Goal: Transaction & Acquisition: Purchase product/service

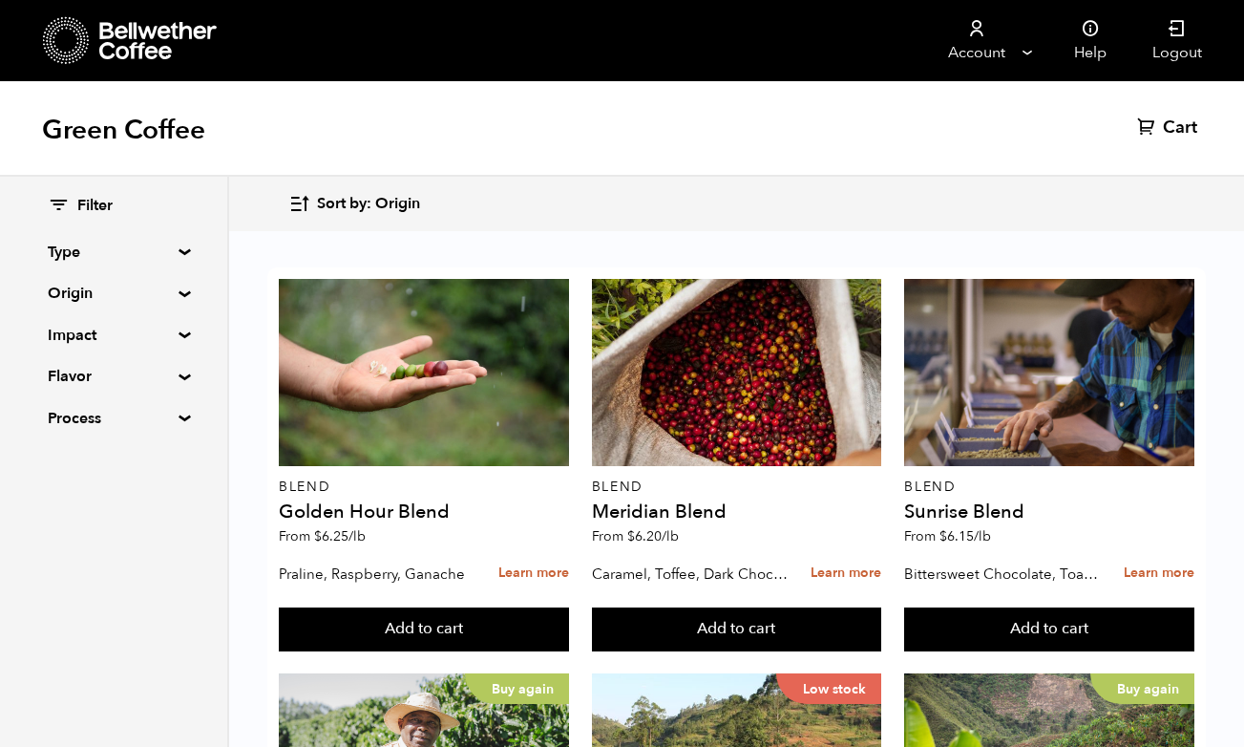
click at [177, 288] on summary "Origin" at bounding box center [114, 293] width 132 height 23
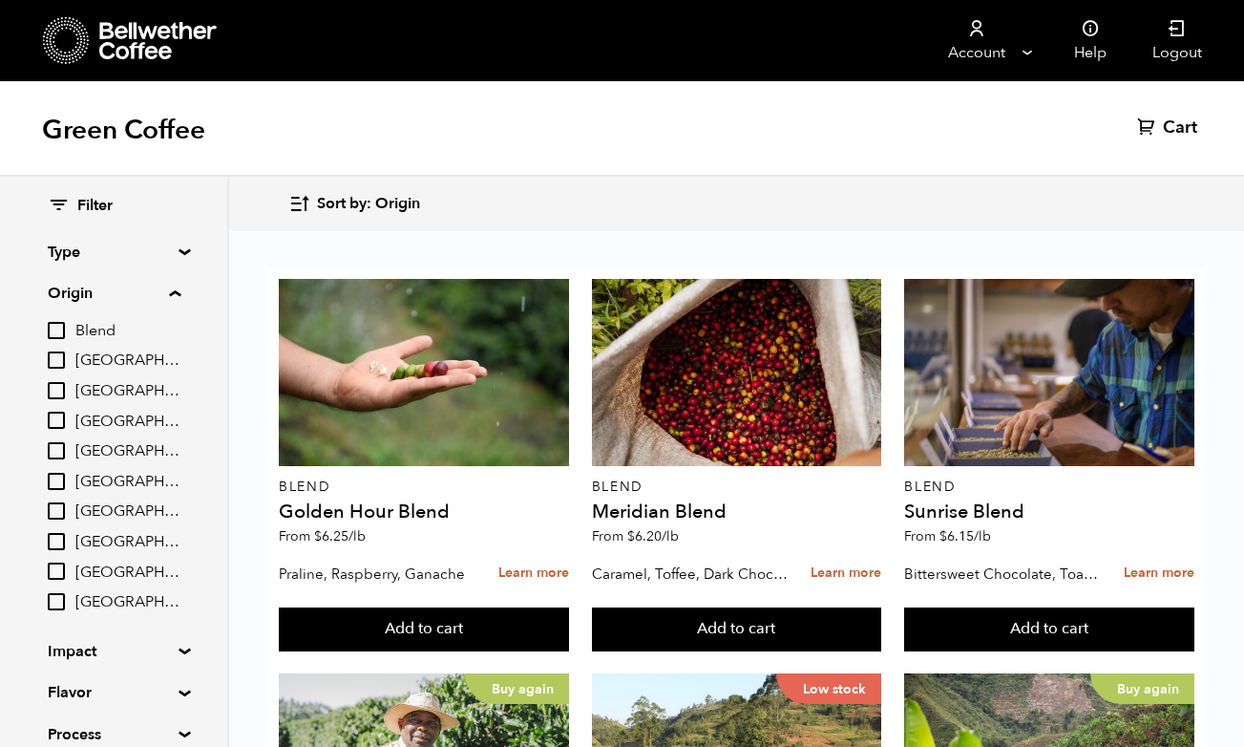
click at [65, 355] on input "[GEOGRAPHIC_DATA]" at bounding box center [56, 359] width 17 height 17
checkbox input "true"
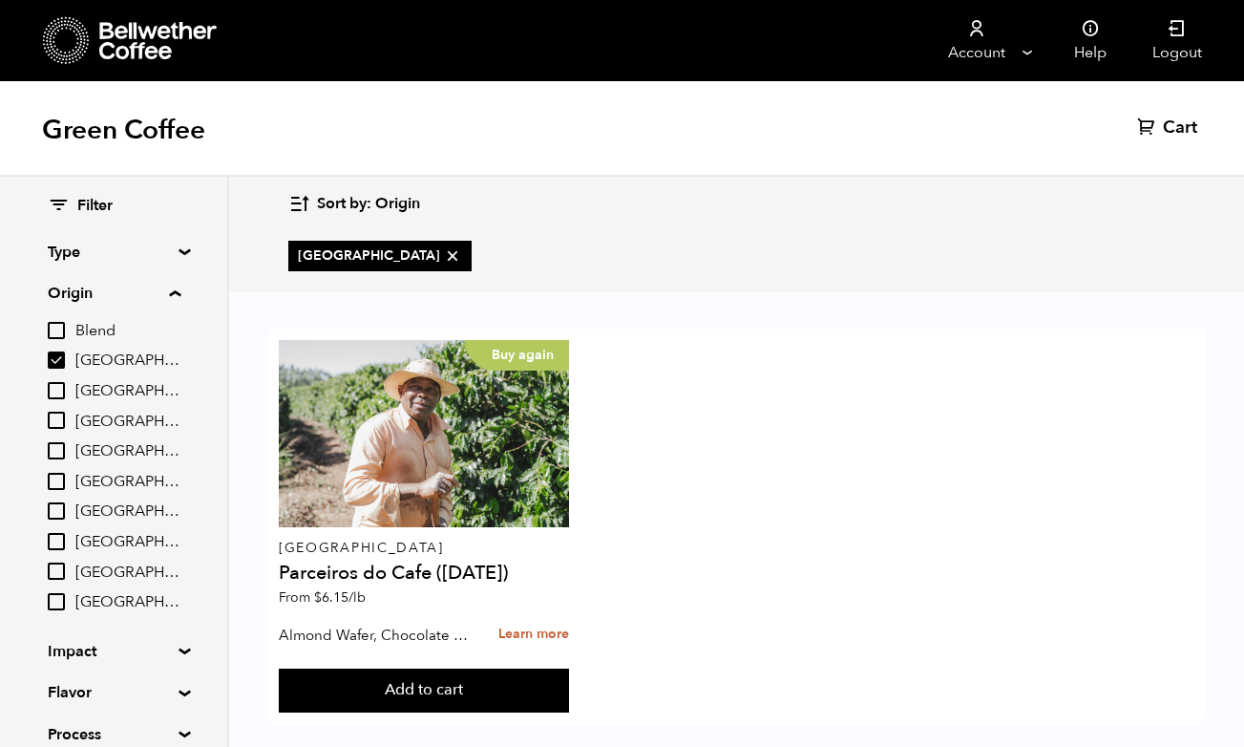
click at [60, 473] on input "[GEOGRAPHIC_DATA]" at bounding box center [56, 481] width 17 height 17
checkbox input "true"
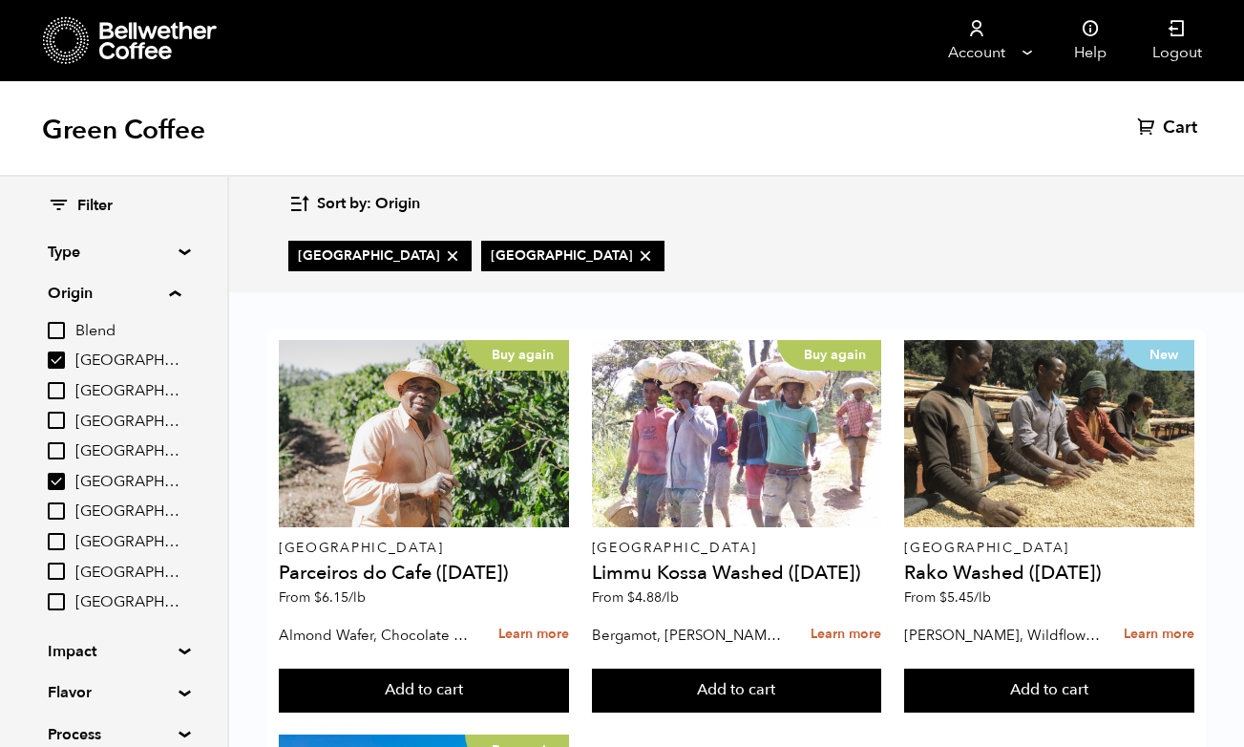
click at [63, 417] on input "[GEOGRAPHIC_DATA]" at bounding box center [56, 419] width 17 height 17
checkbox input "true"
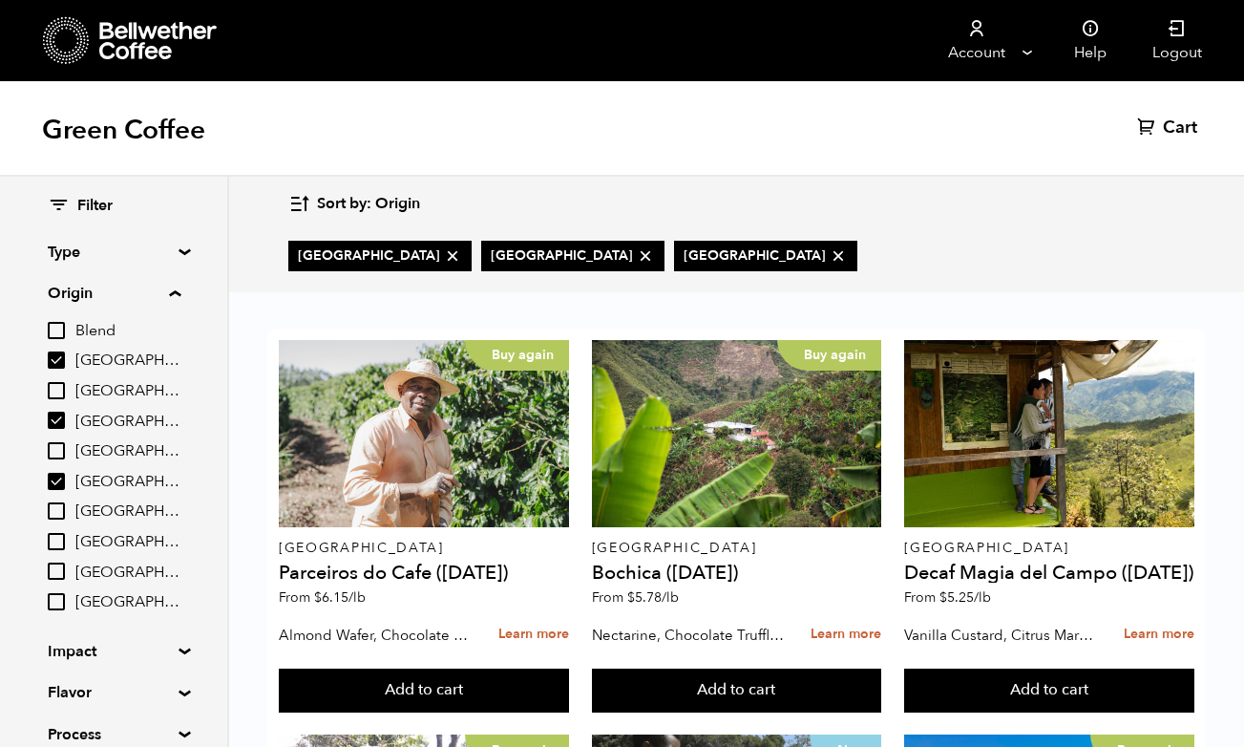
click at [56, 502] on input "[GEOGRAPHIC_DATA]" at bounding box center [56, 510] width 17 height 17
checkbox input "true"
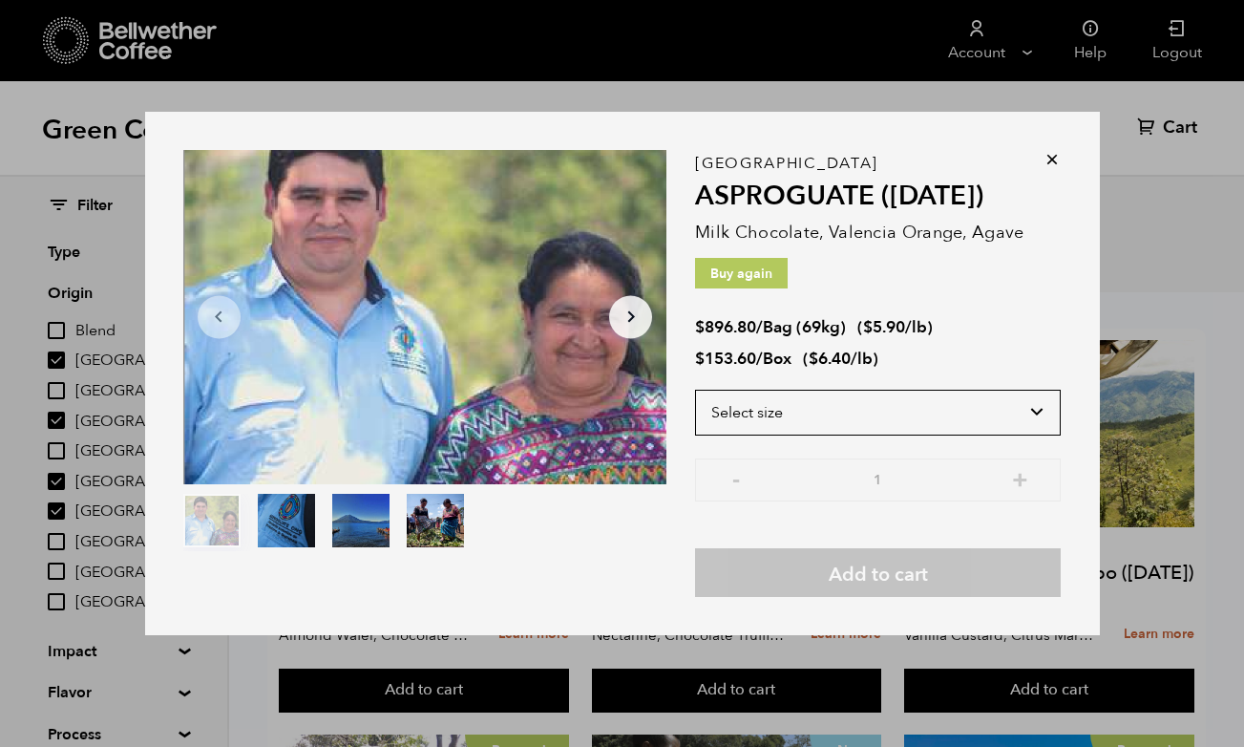
click at [977, 435] on select "Select size Bag (69kg) (152 lbs) Box (24 lbs)" at bounding box center [878, 412] width 366 height 46
select select "box"
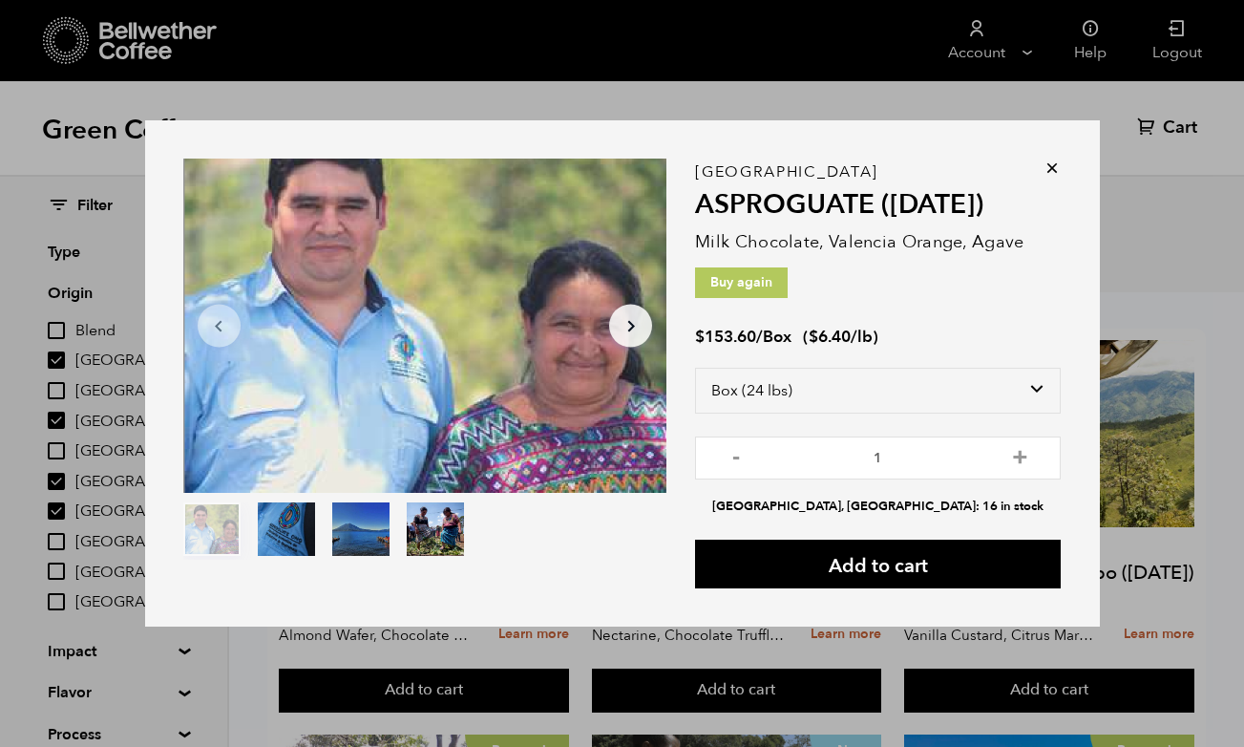
click at [1024, 465] on button "+" at bounding box center [1020, 455] width 24 height 19
type input "2"
click at [951, 588] on button "Add to cart" at bounding box center [878, 563] width 366 height 49
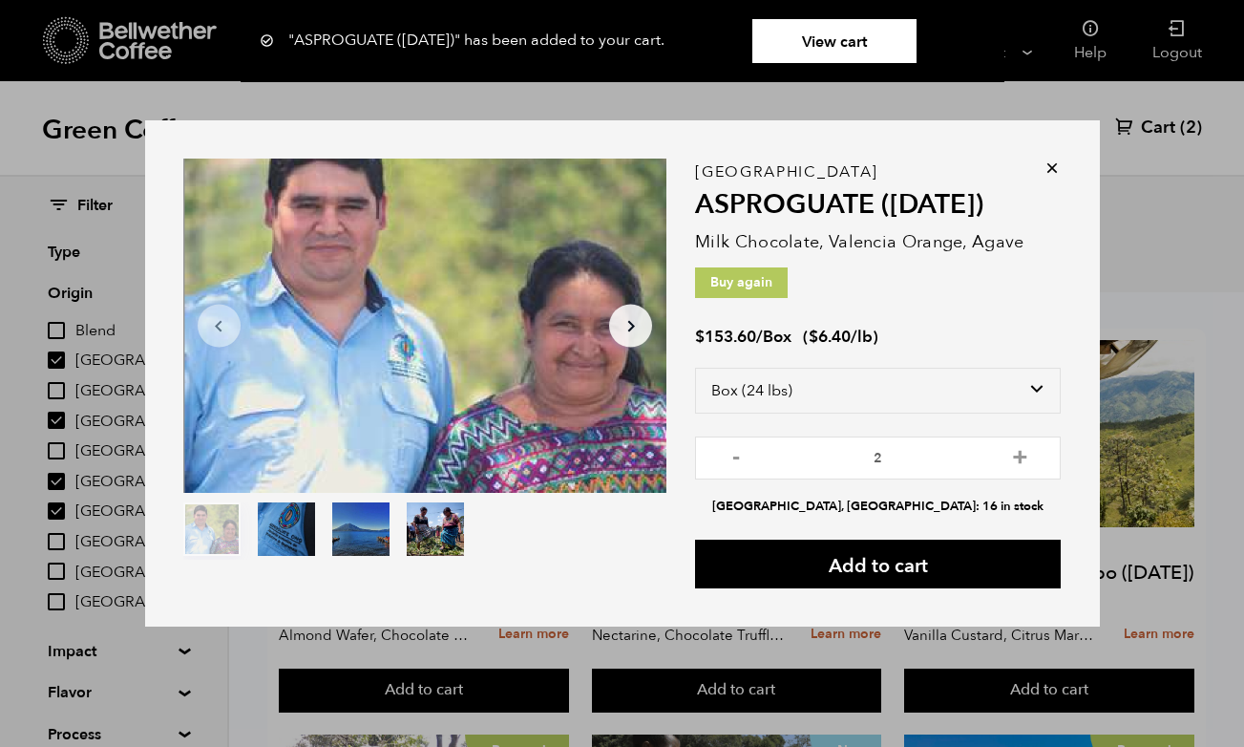
click at [1059, 178] on icon at bounding box center [1051, 167] width 19 height 19
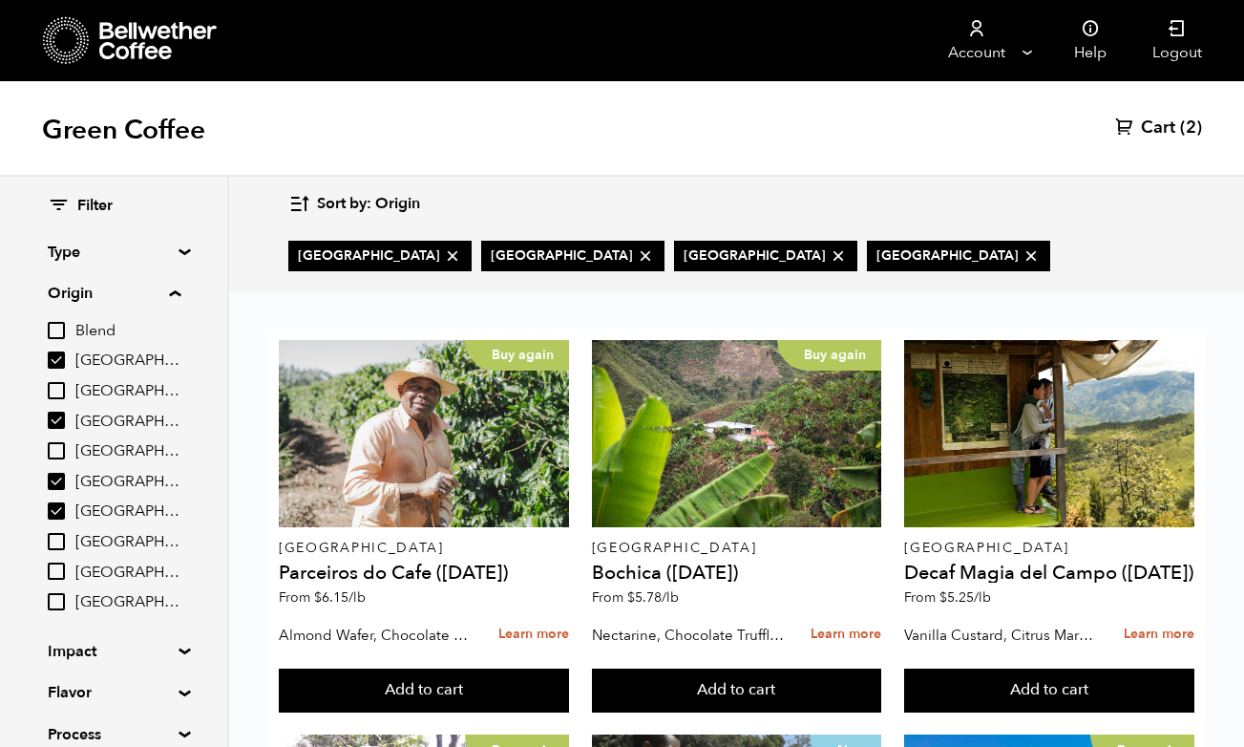
scroll to position [462, 0]
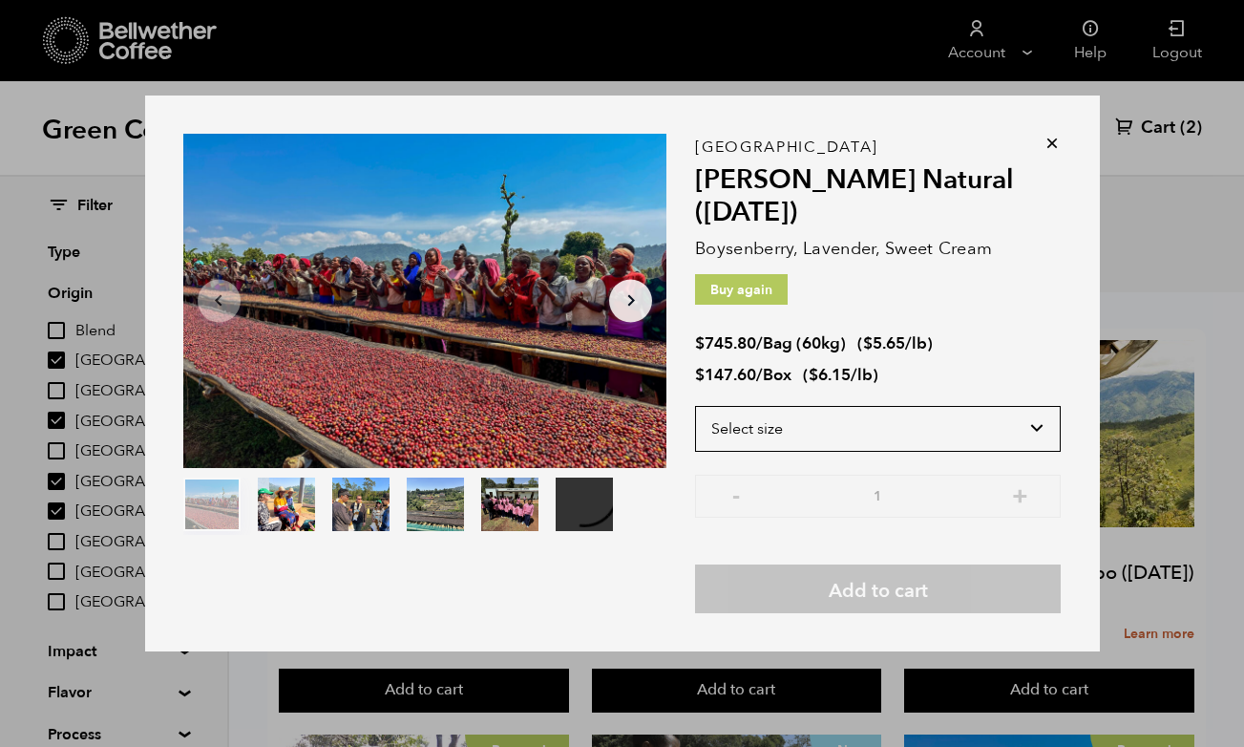
click at [1041, 452] on select "Select size Bag (60kg) (132 lbs) Box (24 lbs)" at bounding box center [878, 429] width 366 height 46
select select "box"
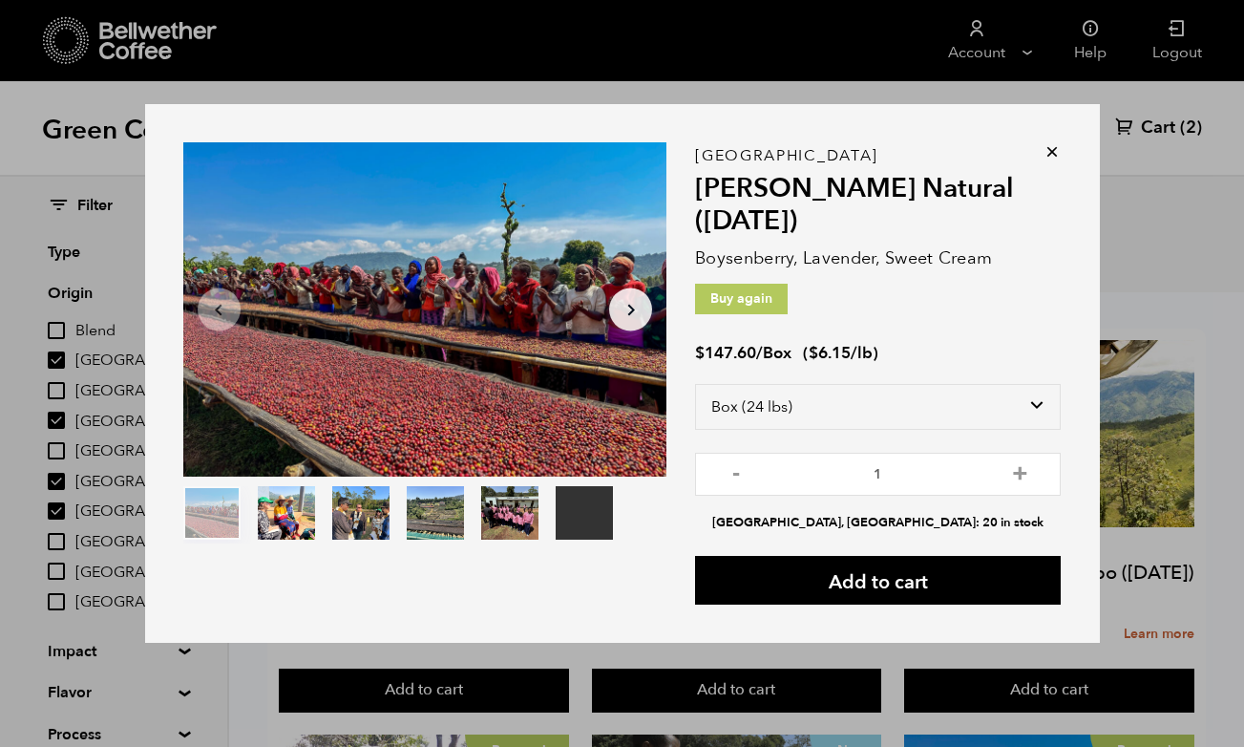
click at [940, 604] on button "Add to cart" at bounding box center [878, 580] width 366 height 49
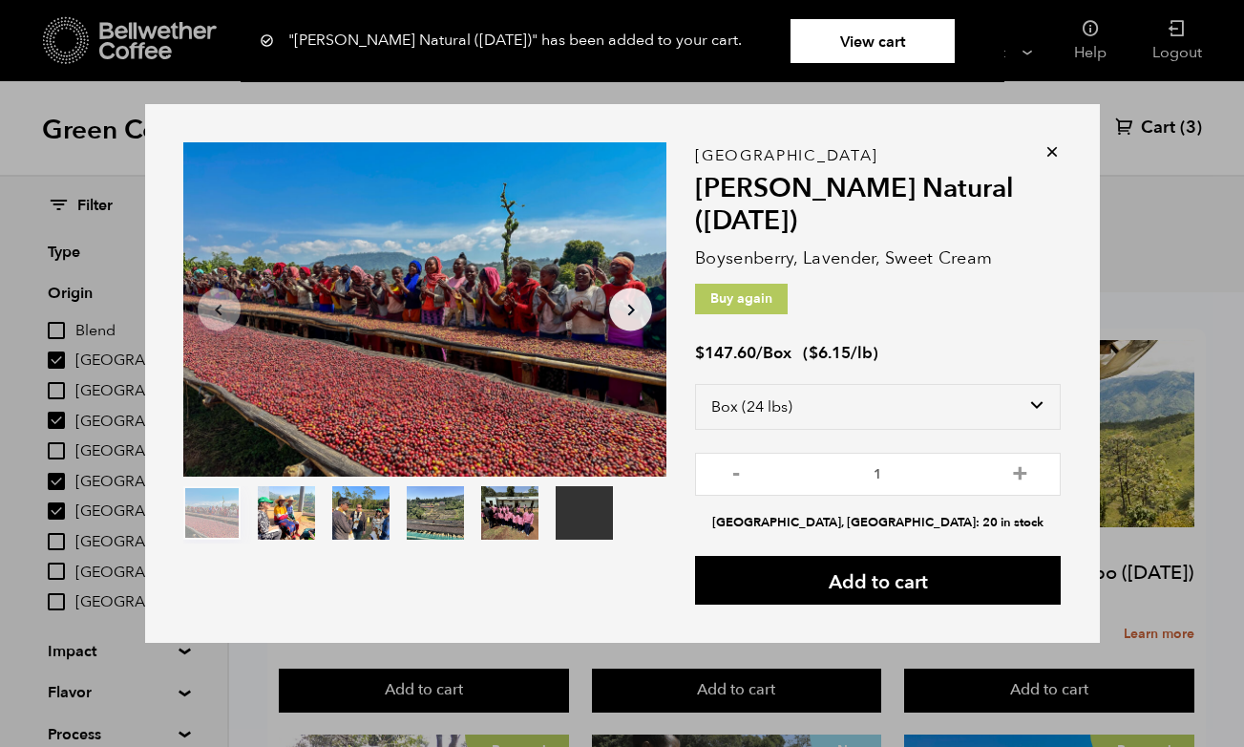
click at [1055, 161] on icon at bounding box center [1051, 151] width 19 height 19
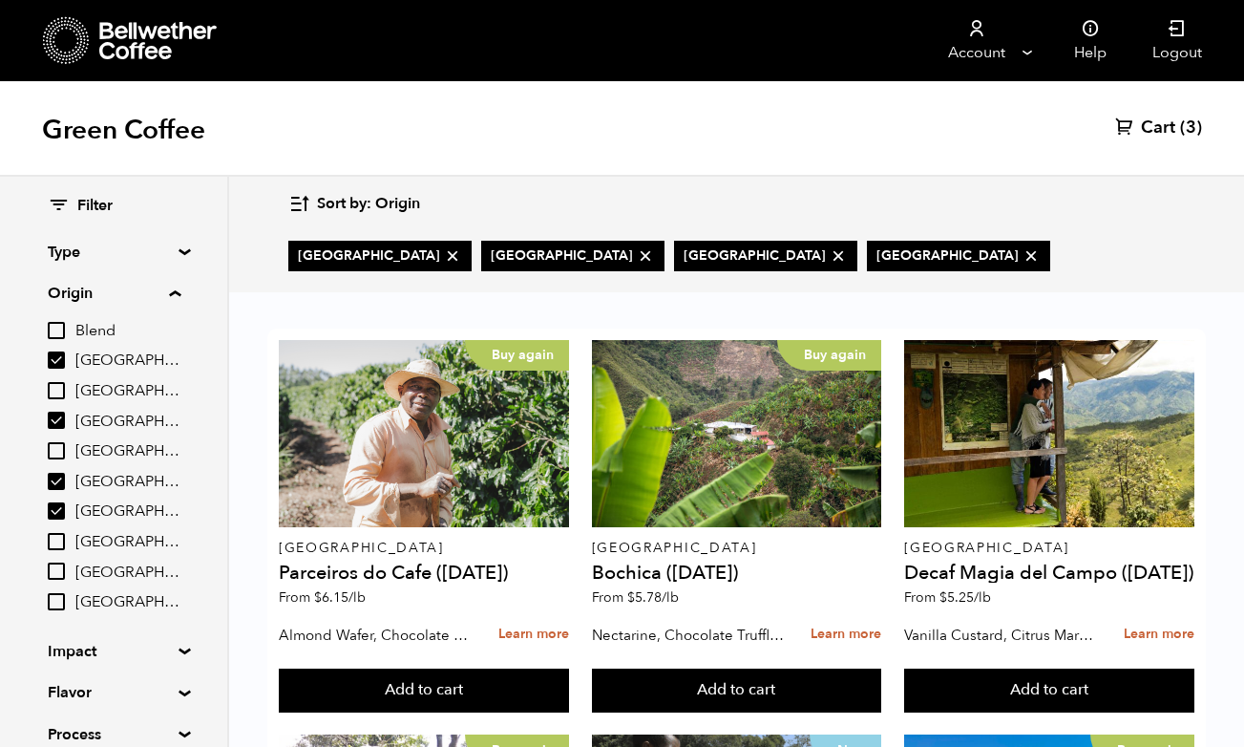
scroll to position [134, 0]
click at [794, 668] on button "Add to cart" at bounding box center [737, 690] width 290 height 44
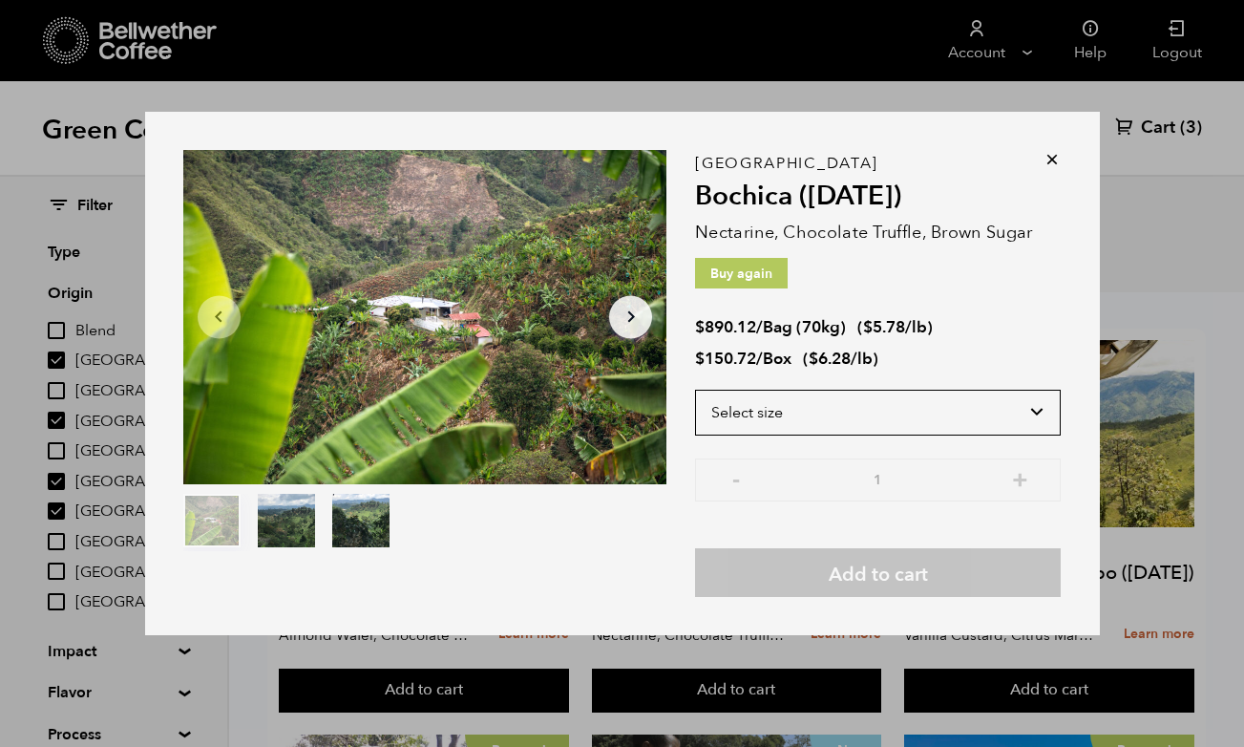
click at [978, 435] on select "Select size Bag (70kg) (154 lbs) Box (24 lbs)" at bounding box center [878, 412] width 366 height 46
select select "box"
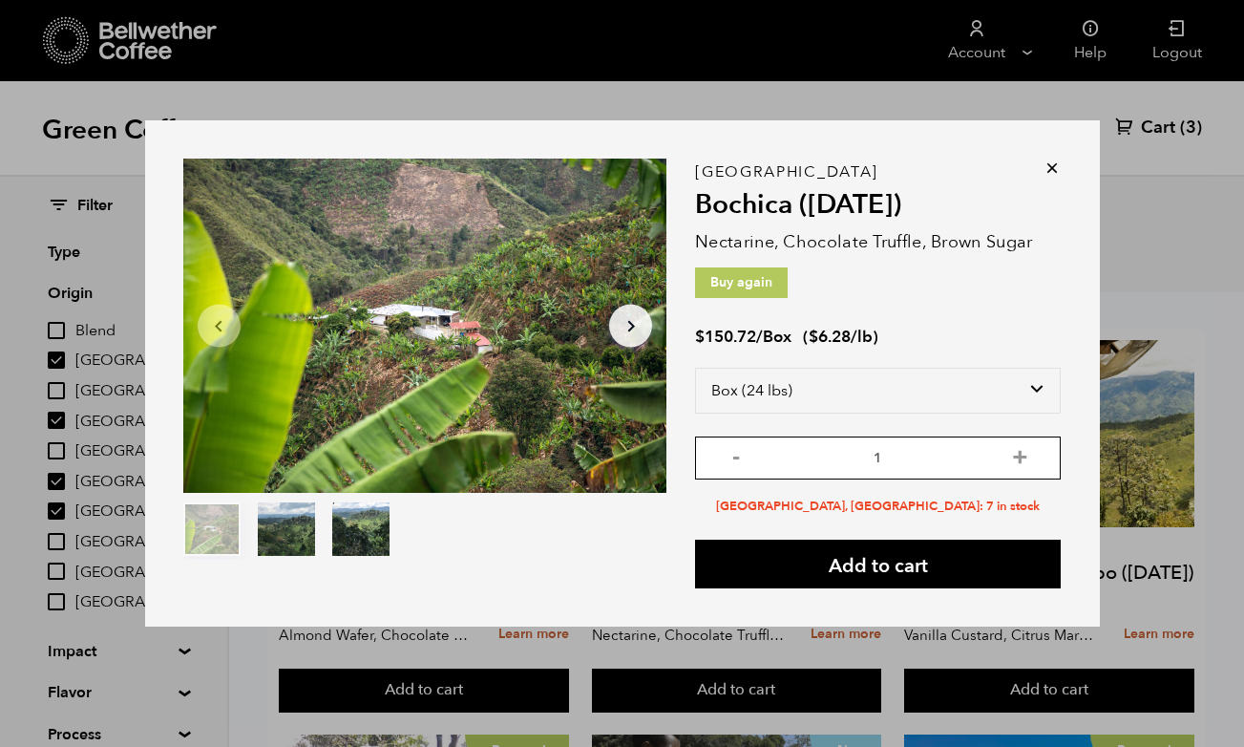
click at [1033, 479] on input "1" at bounding box center [878, 457] width 366 height 43
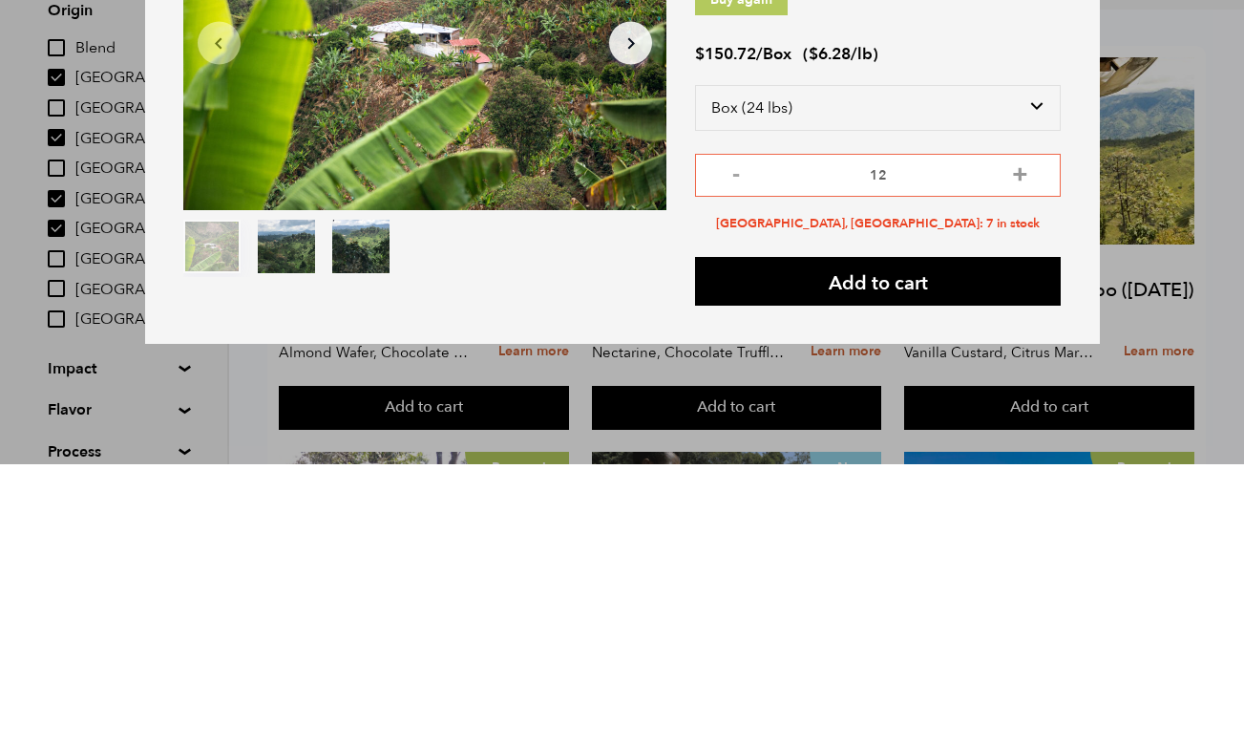
type input "7"
type input "1"
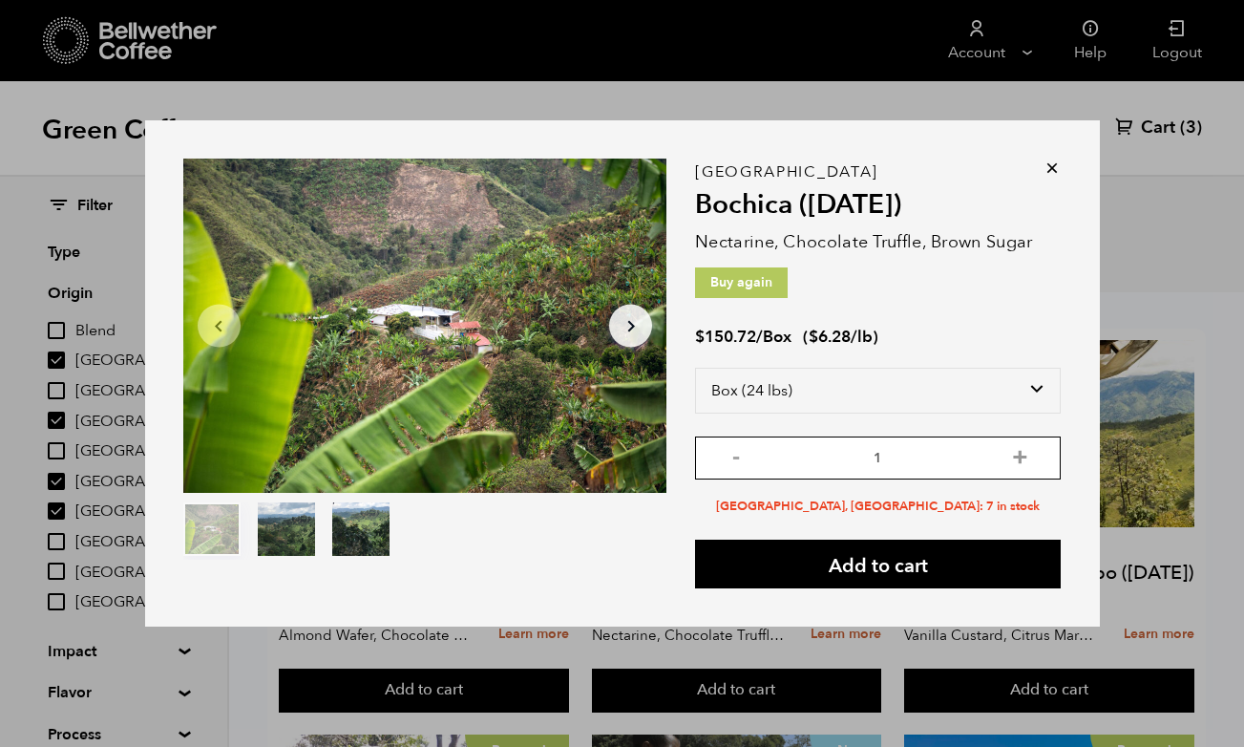
click at [952, 479] on input "1" at bounding box center [878, 457] width 366 height 43
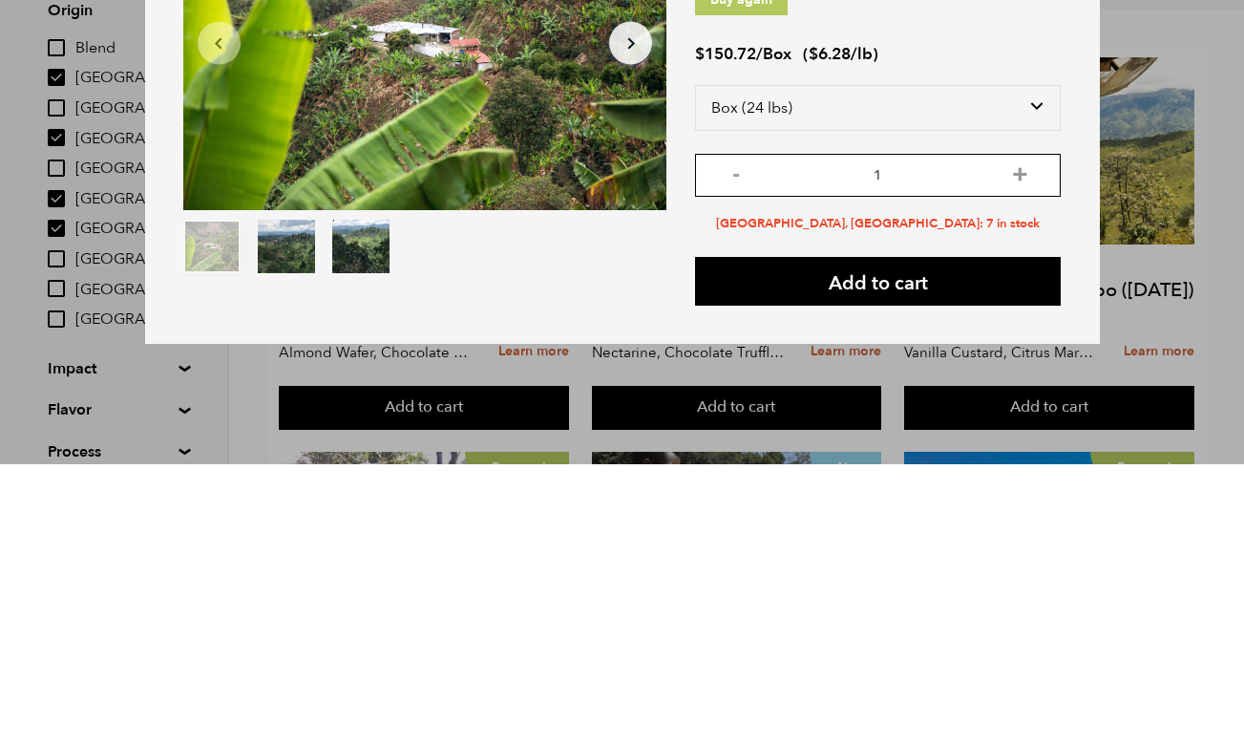
click at [1023, 436] on input "1" at bounding box center [878, 457] width 366 height 43
click at [1022, 446] on button "+" at bounding box center [1020, 455] width 24 height 19
type input "2"
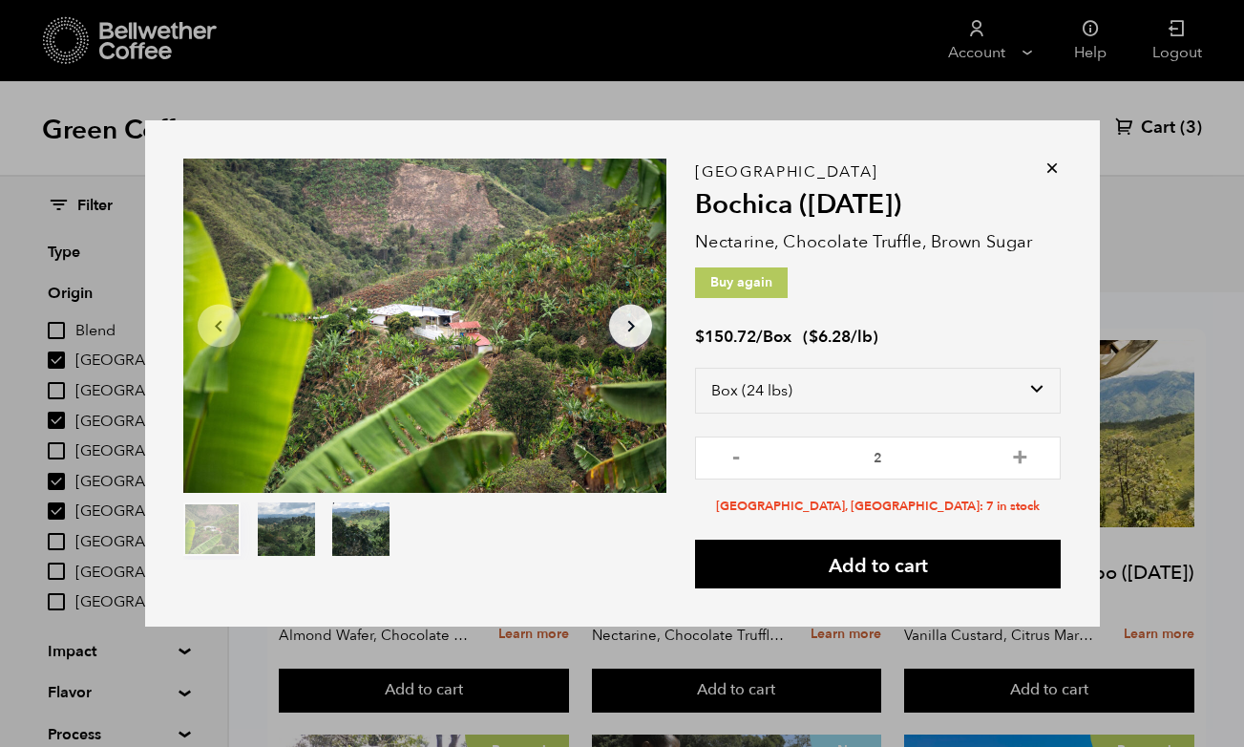
click at [956, 588] on button "Add to cart" at bounding box center [878, 563] width 366 height 49
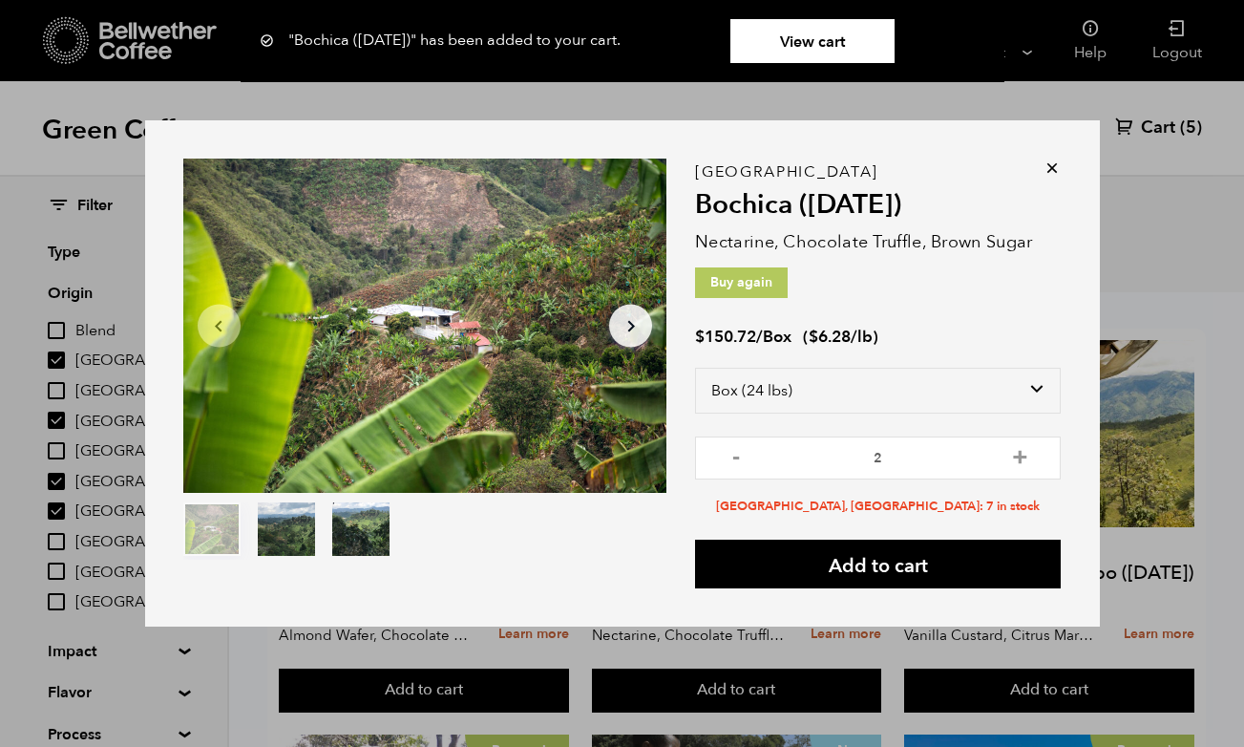
click at [1059, 178] on icon at bounding box center [1051, 167] width 19 height 19
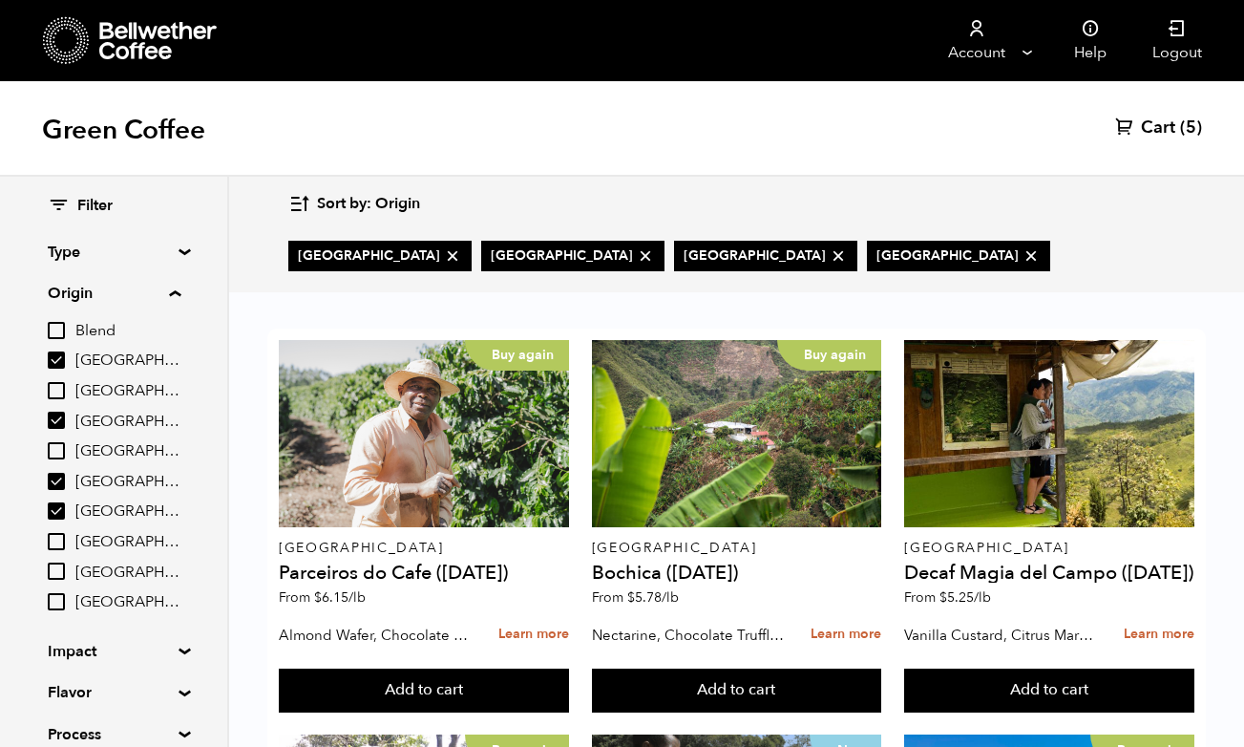
scroll to position [60, 0]
click at [482, 668] on button "Add to cart" at bounding box center [424, 690] width 290 height 44
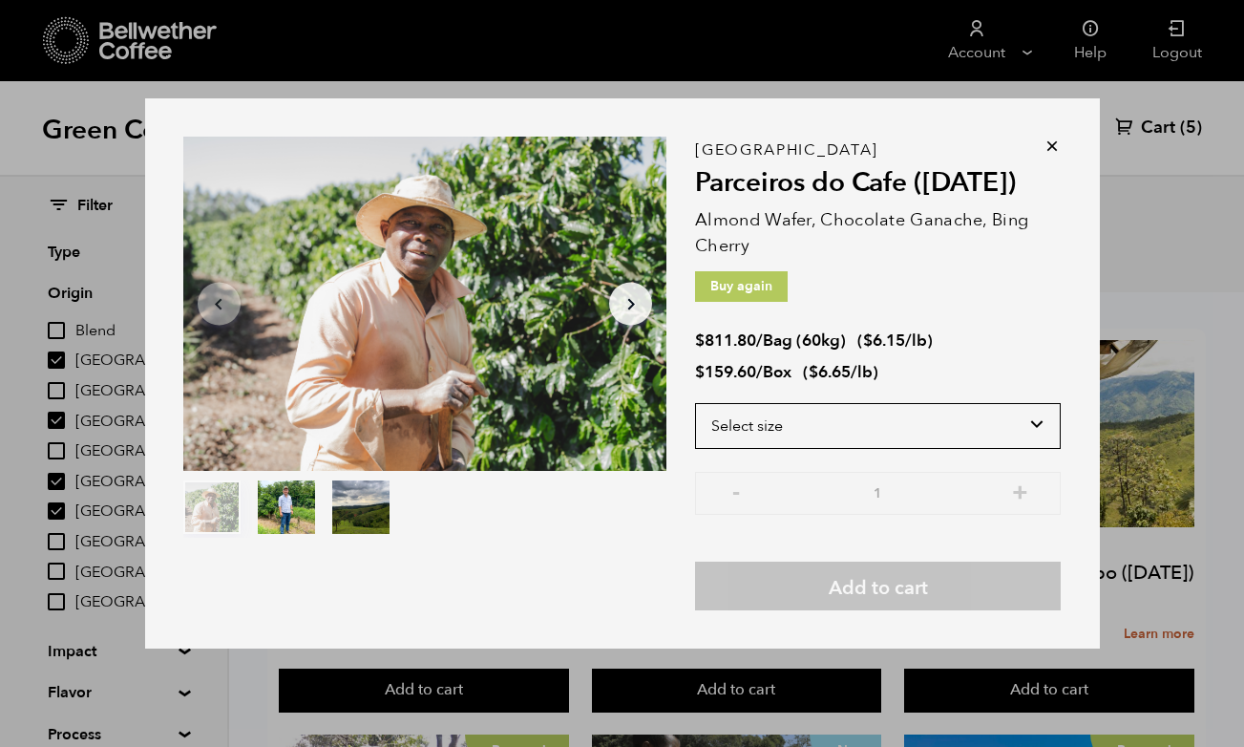
click at [1032, 423] on select "Select size Bag (60kg) (132 lbs) Box (24 lbs)" at bounding box center [878, 426] width 366 height 46
select select "box"
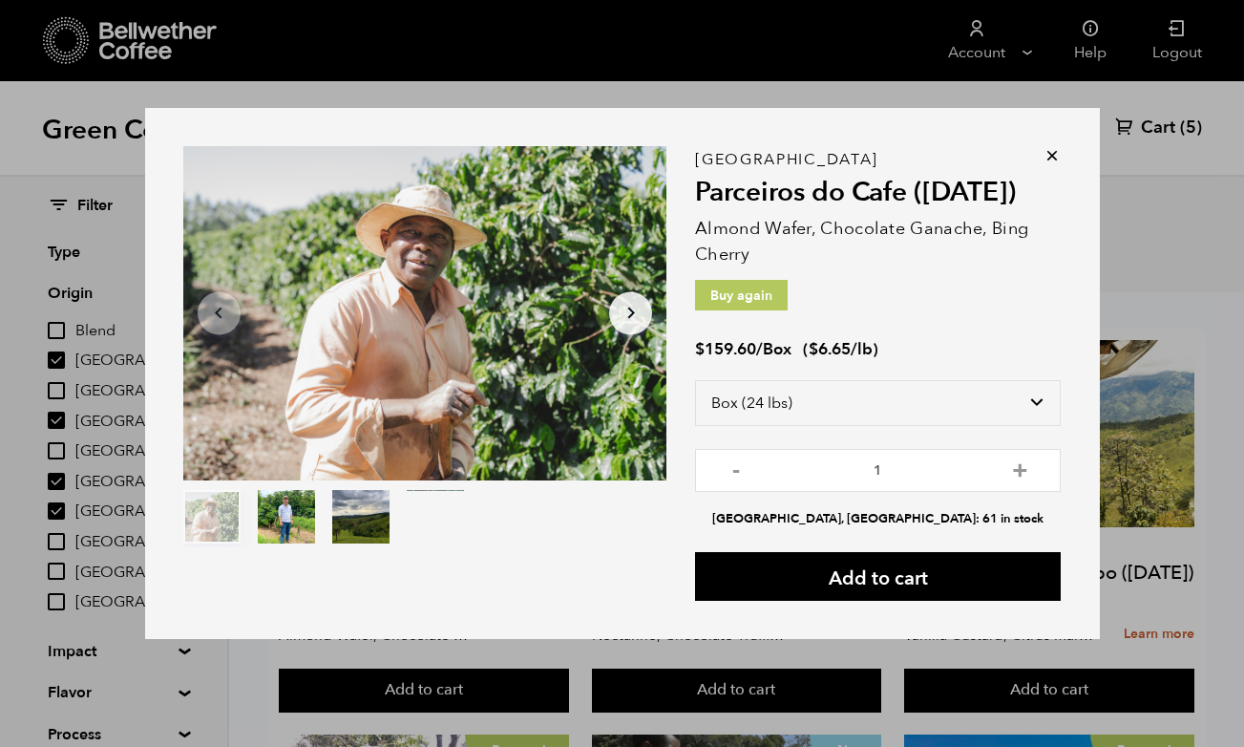
click at [1018, 462] on button "+" at bounding box center [1020, 467] width 24 height 19
click at [1022, 466] on button "+" at bounding box center [1020, 467] width 24 height 19
type input "3"
click at [934, 582] on button "Add to cart" at bounding box center [878, 576] width 366 height 49
click at [1049, 158] on icon at bounding box center [1051, 155] width 19 height 19
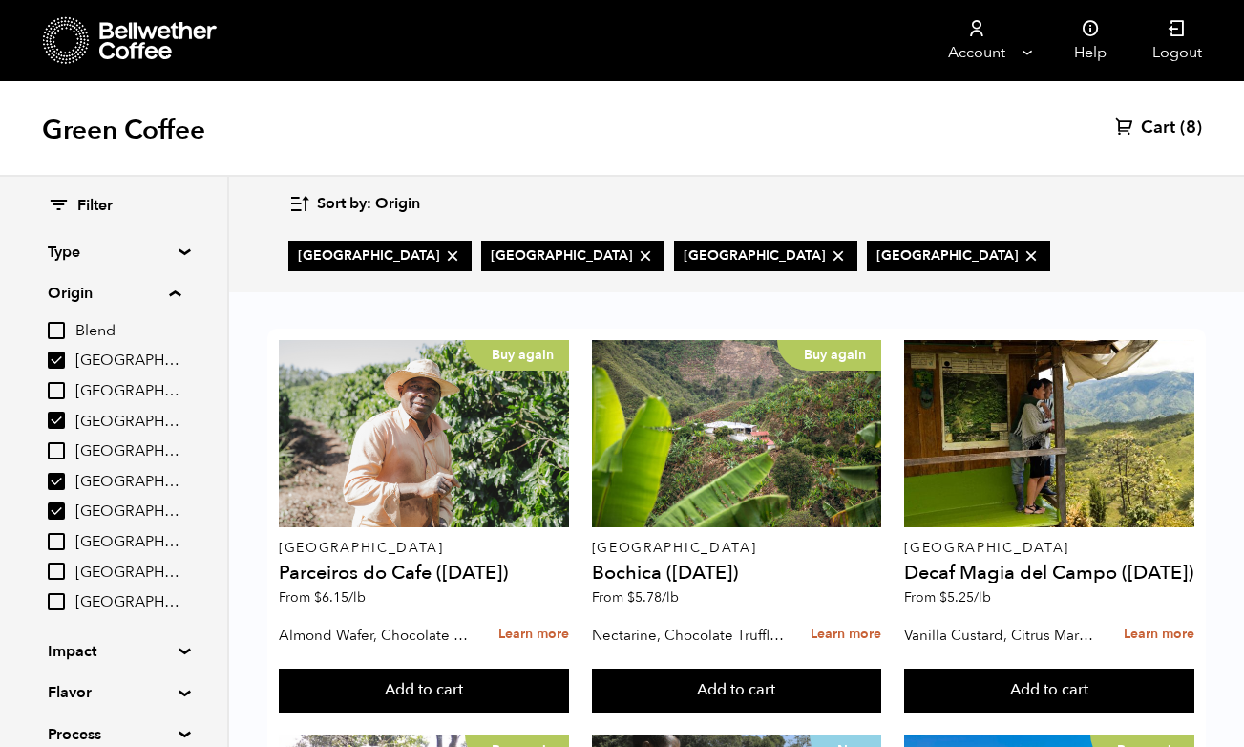
click at [1157, 123] on span "Cart" at bounding box center [1158, 127] width 34 height 23
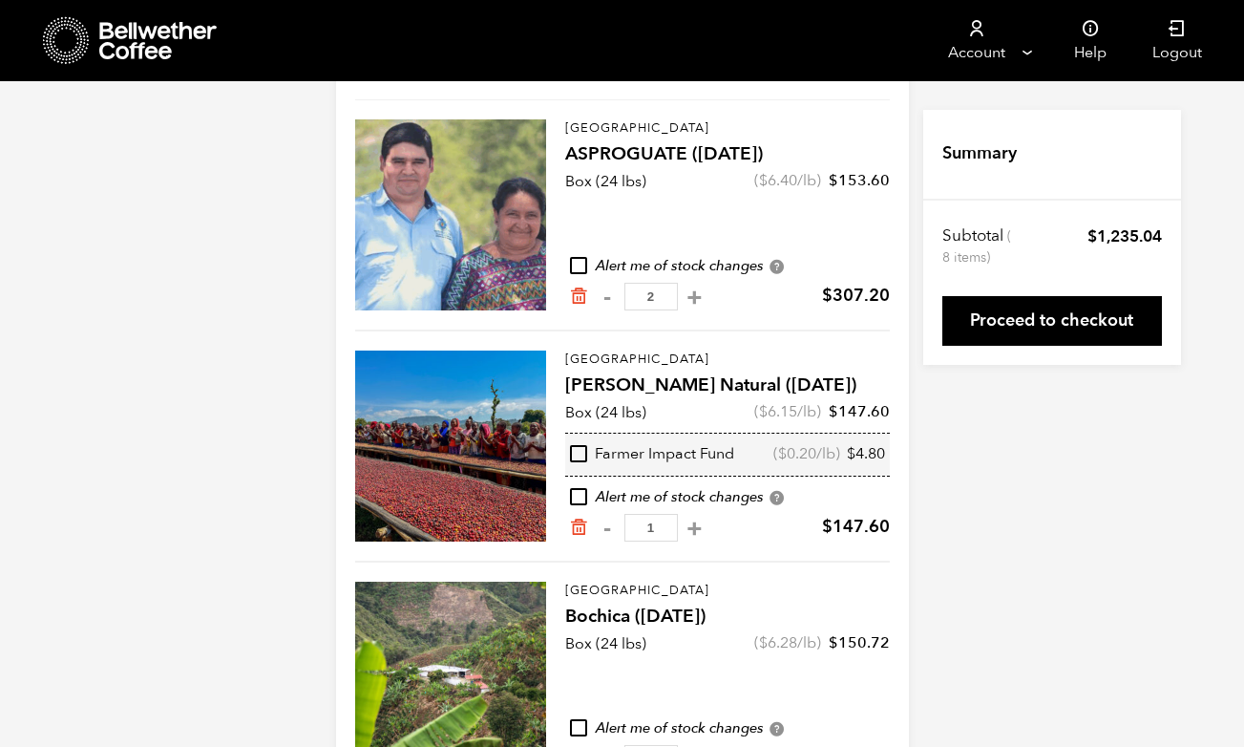
scroll to position [177, 0]
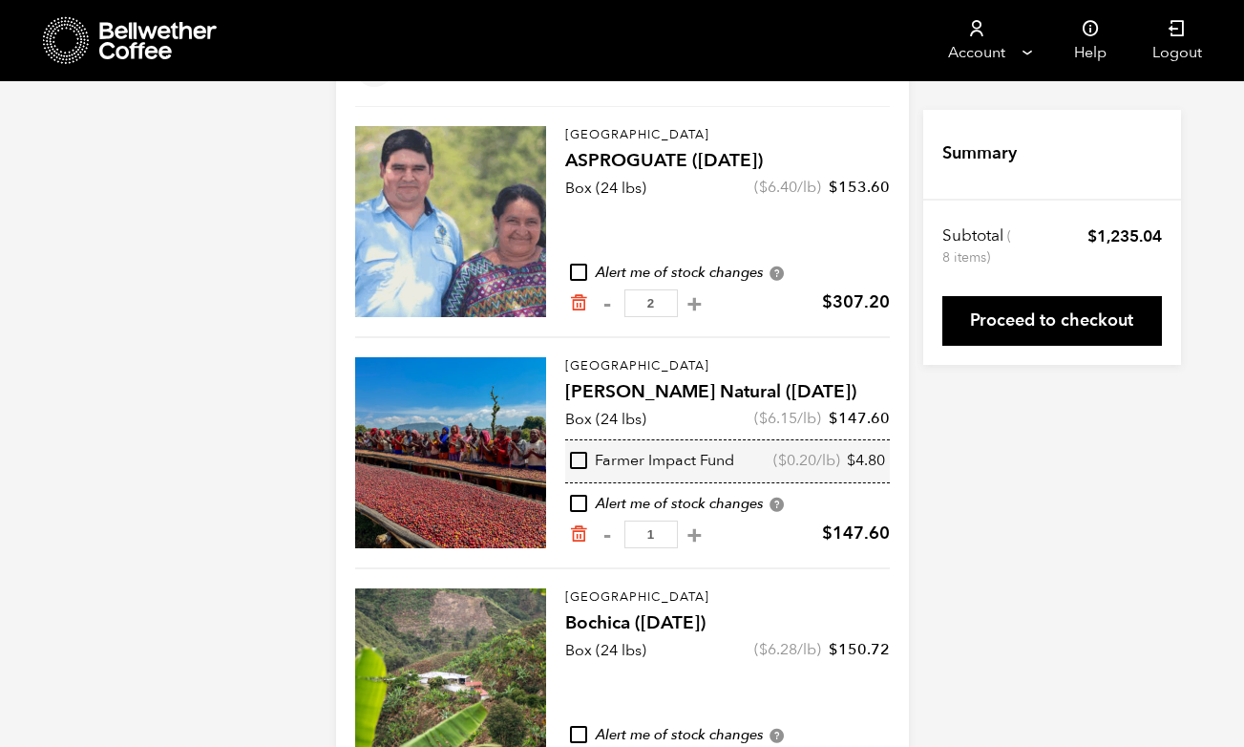
click at [1104, 332] on link "Proceed to checkout" at bounding box center [1052, 321] width 220 height 50
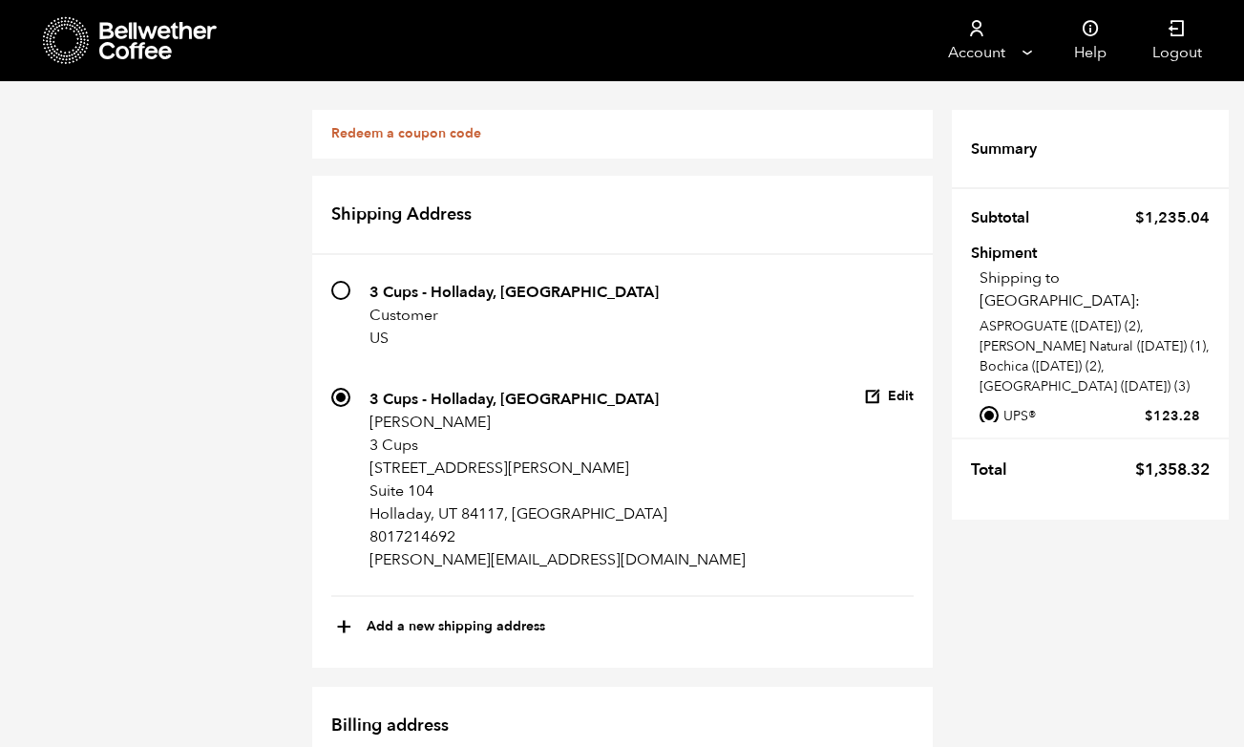
scroll to position [1152, 0]
radio input "true"
